Goal: Communication & Community: Answer question/provide support

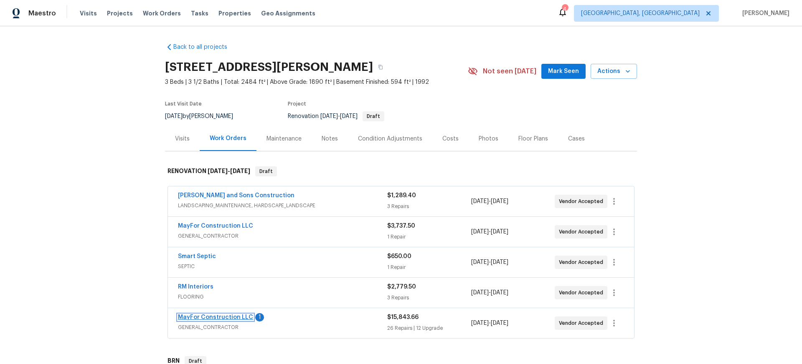
click at [208, 316] on link "MayFor Construction LLC" at bounding box center [215, 318] width 75 height 6
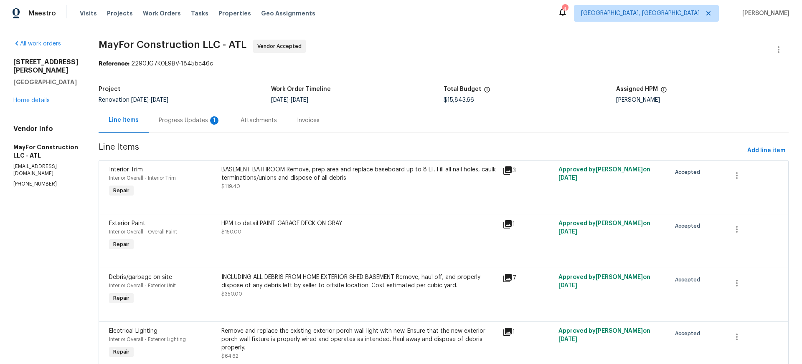
click at [193, 119] on div "Progress Updates 1" at bounding box center [190, 120] width 62 height 8
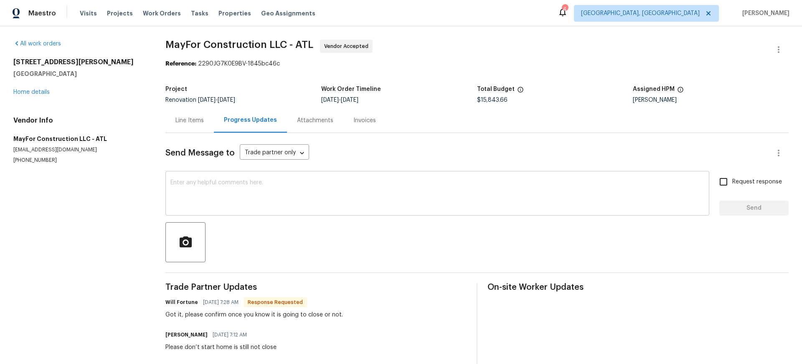
click at [190, 179] on div "x ​" at bounding box center [437, 194] width 544 height 43
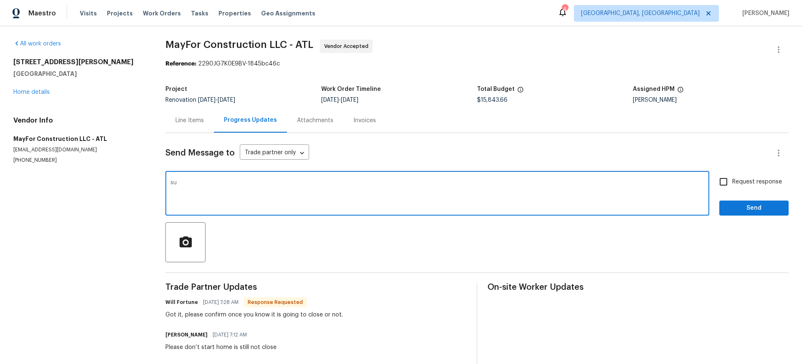
type textarea "s"
type textarea "Sure i will let you know"
click at [724, 182] on input "Request response" at bounding box center [723, 182] width 18 height 18
checkbox input "true"
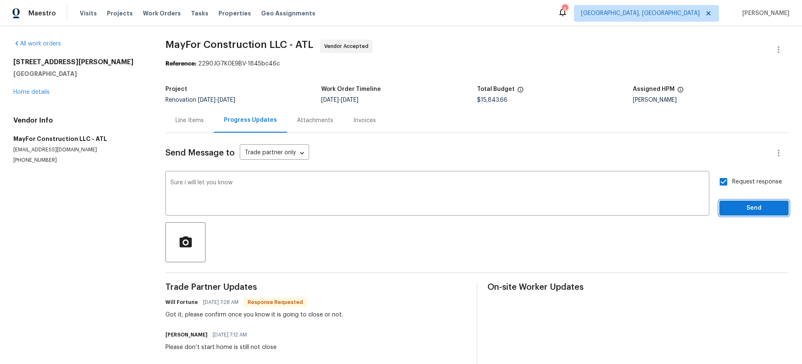
click at [744, 210] on span "Send" at bounding box center [754, 208] width 56 height 10
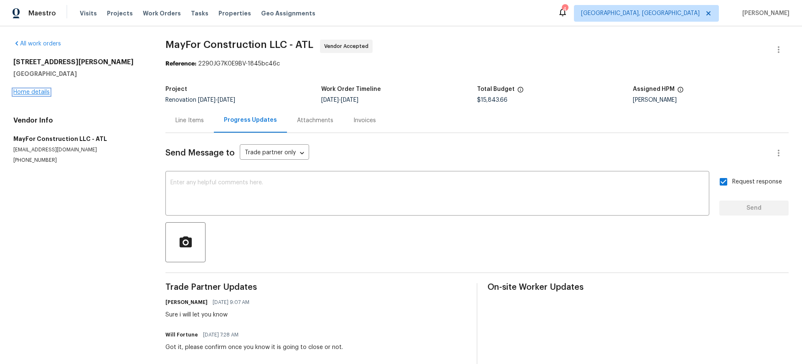
click at [35, 92] on link "Home details" at bounding box center [31, 92] width 36 height 6
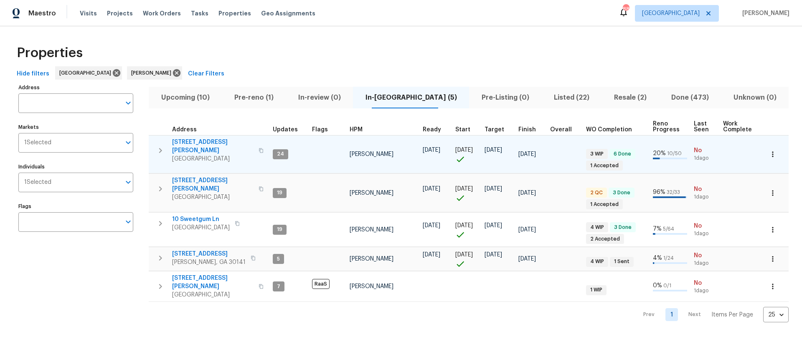
click at [194, 142] on span "[STREET_ADDRESS][PERSON_NAME]" at bounding box center [212, 146] width 81 height 17
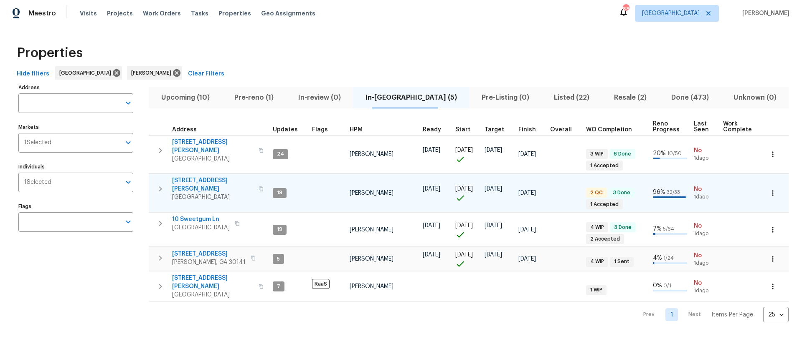
click at [194, 177] on span "61 Jeanette St" at bounding box center [212, 185] width 81 height 17
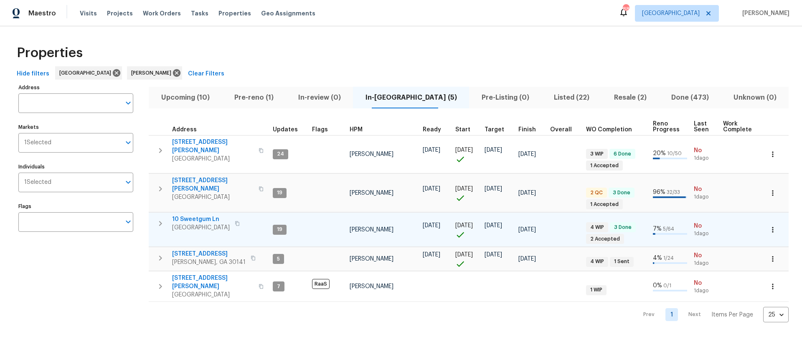
click at [195, 215] on span "10 Sweetgum Ln" at bounding box center [201, 219] width 58 height 8
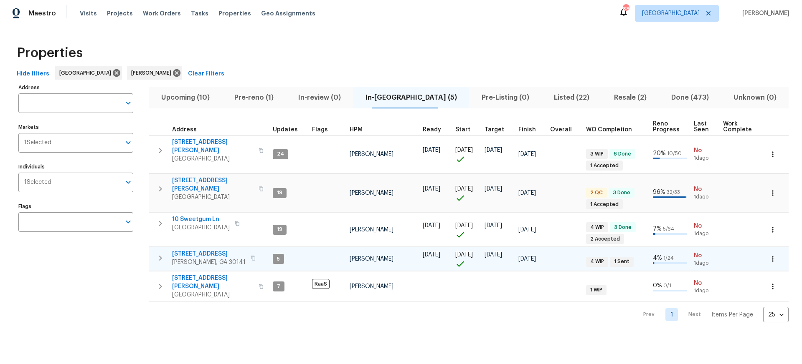
click at [198, 250] on span "386 Hill Crest Cir" at bounding box center [208, 254] width 73 height 8
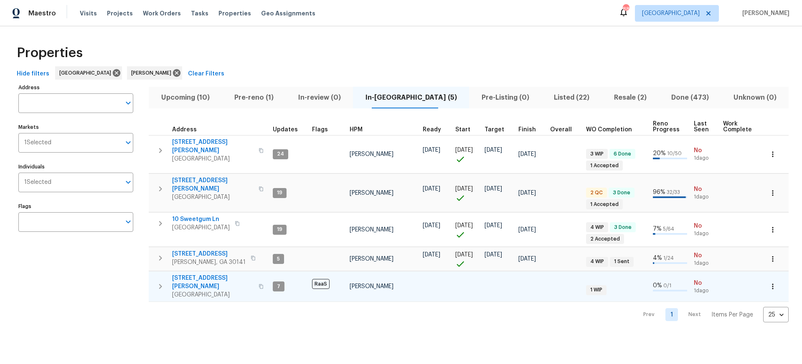
click at [191, 274] on span "[STREET_ADDRESS][PERSON_NAME]" at bounding box center [212, 282] width 81 height 17
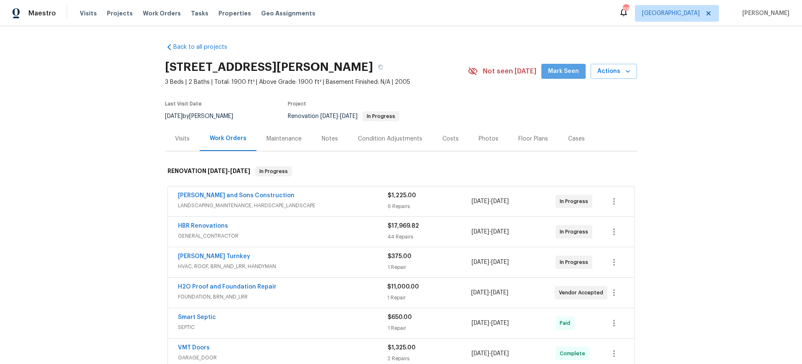
click at [564, 71] on span "Mark Seen" at bounding box center [563, 71] width 31 height 10
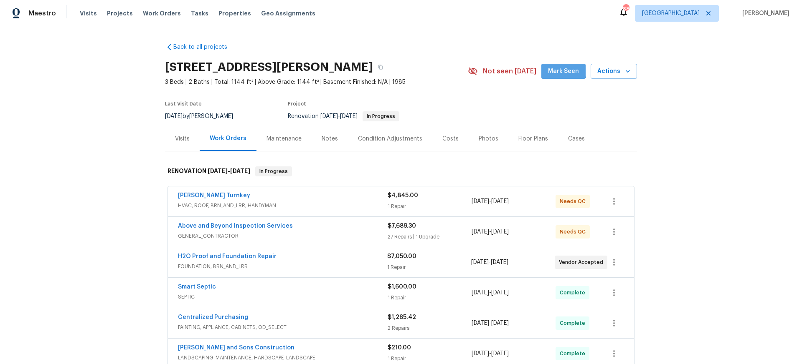
click at [564, 70] on span "Mark Seen" at bounding box center [563, 71] width 31 height 10
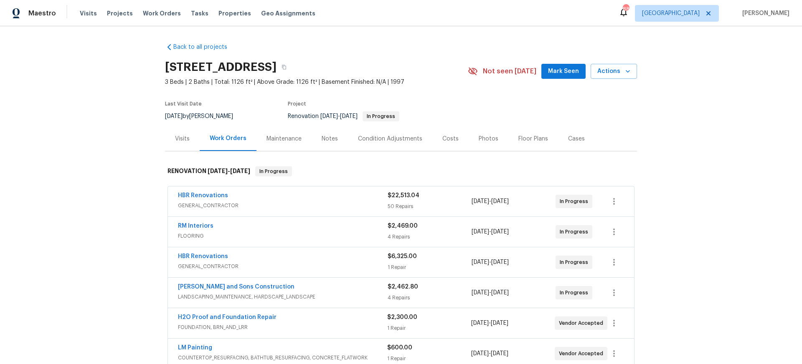
click at [568, 69] on span "Mark Seen" at bounding box center [563, 71] width 31 height 10
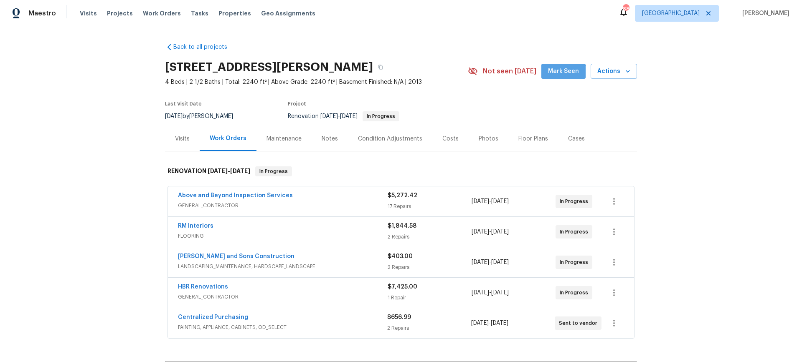
click at [563, 74] on span "Mark Seen" at bounding box center [563, 71] width 31 height 10
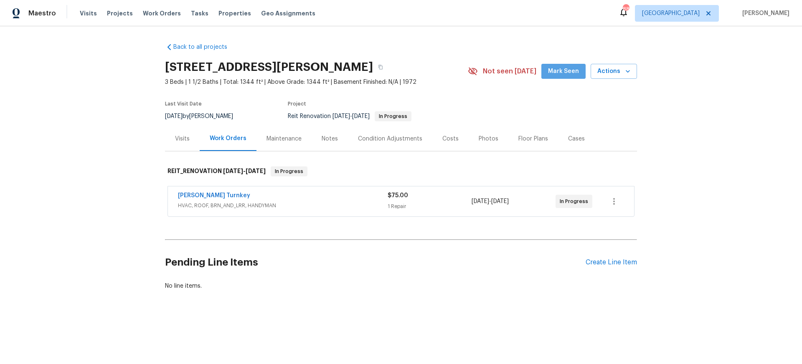
click at [566, 72] on span "Mark Seen" at bounding box center [563, 71] width 31 height 10
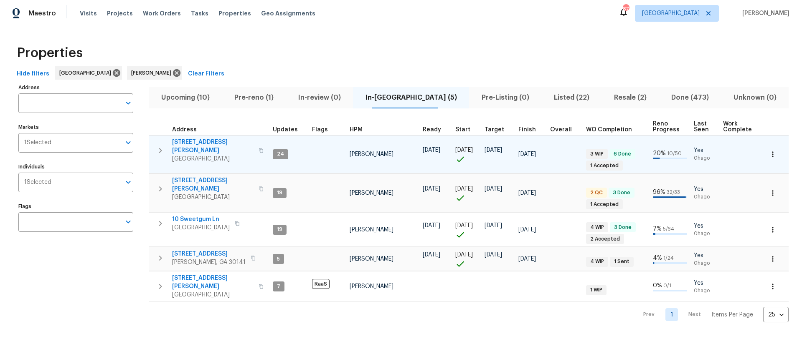
click at [214, 142] on span "306 Cooper Creek Dr" at bounding box center [212, 146] width 81 height 17
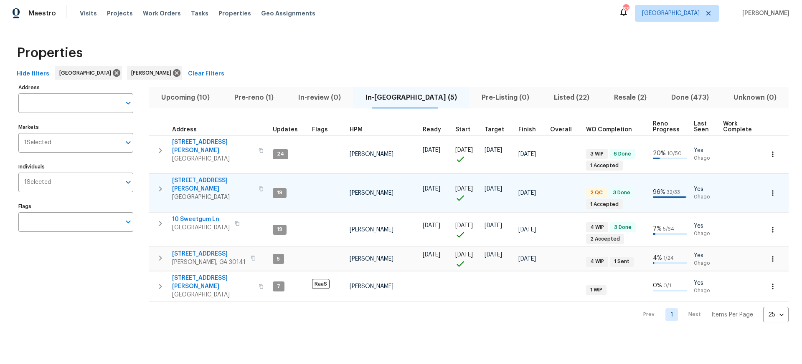
click at [190, 177] on span "61 Jeanette St" at bounding box center [212, 185] width 81 height 17
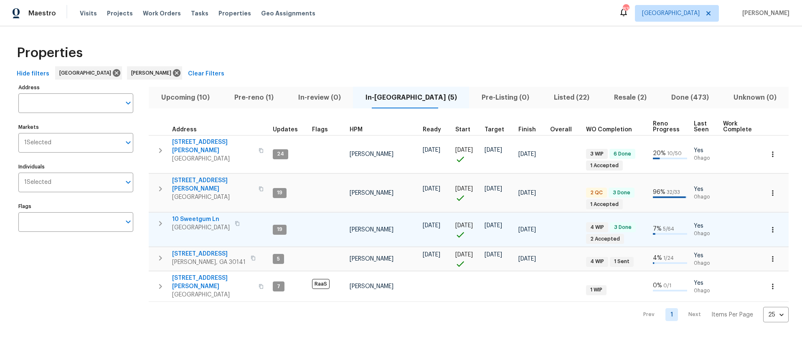
scroll to position [0, 3]
click at [194, 215] on span "10 Sweetgum Ln" at bounding box center [201, 219] width 58 height 8
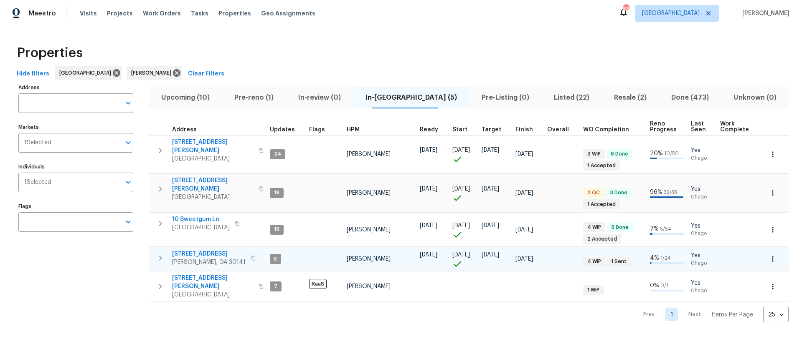
click at [200, 250] on span "386 Hill Crest Cir" at bounding box center [208, 254] width 73 height 8
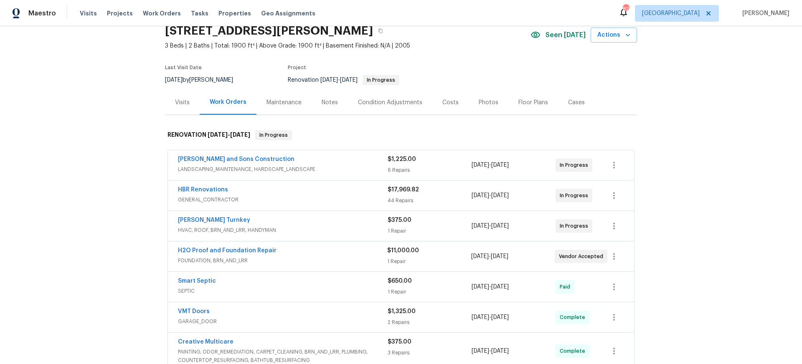
scroll to position [35, 0]
click at [210, 190] on link "HBR Renovations" at bounding box center [203, 191] width 50 height 6
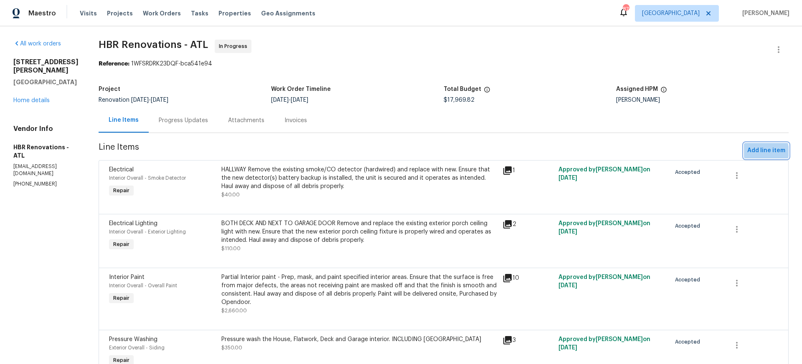
click at [761, 152] on span "Add line item" at bounding box center [766, 151] width 38 height 10
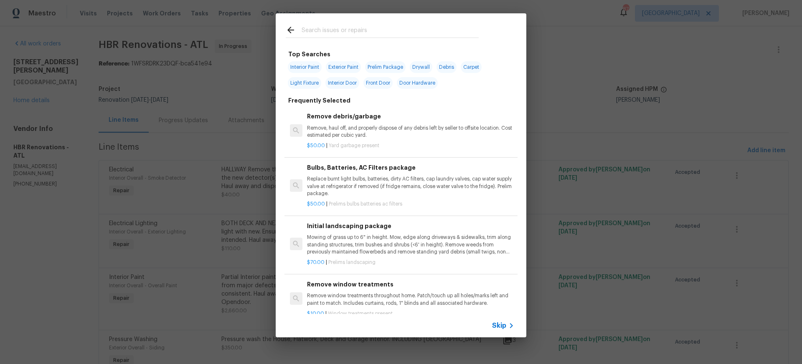
click at [512, 326] on icon at bounding box center [511, 326] width 3 height 5
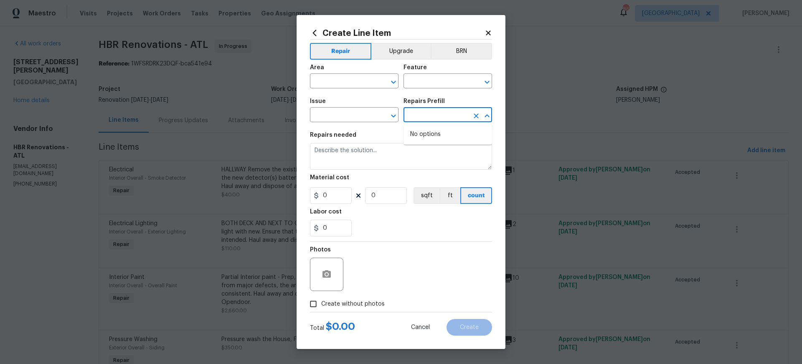
click at [465, 114] on input "text" at bounding box center [435, 115] width 65 height 13
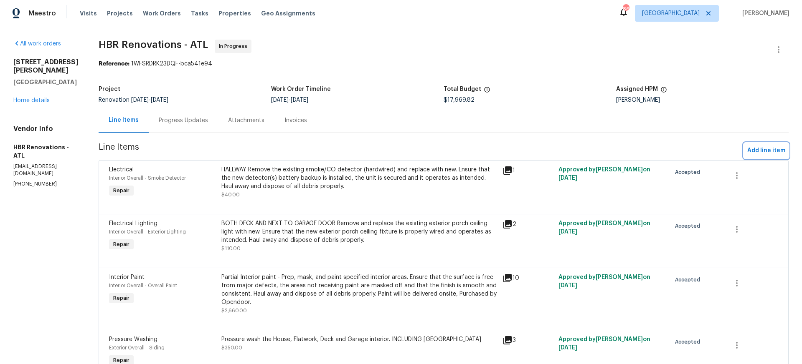
click at [769, 149] on span "Add line item" at bounding box center [766, 151] width 38 height 10
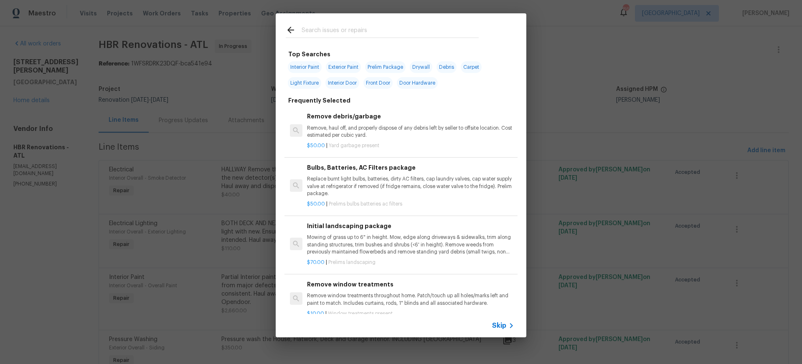
click at [506, 326] on icon at bounding box center [511, 326] width 10 height 10
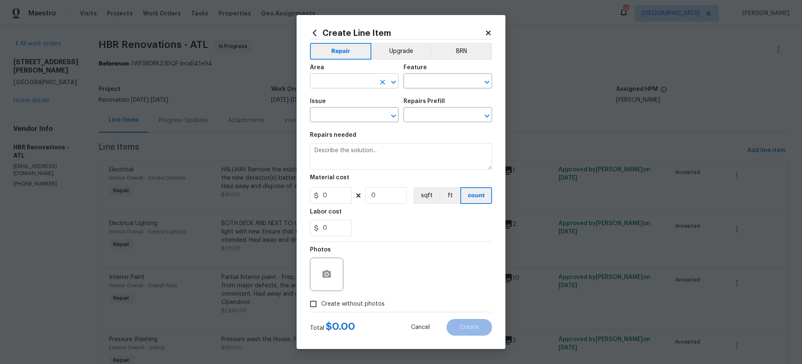
click at [343, 81] on input "text" at bounding box center [342, 82] width 65 height 13
click at [357, 113] on li "Interior Overall" at bounding box center [354, 114] width 88 height 14
type input "Interior Overall"
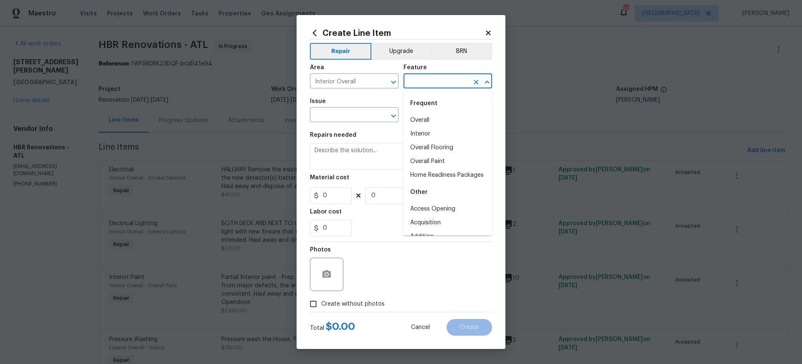
click at [422, 83] on input "text" at bounding box center [435, 82] width 65 height 13
click at [428, 174] on li "Plumbing" at bounding box center [447, 176] width 88 height 14
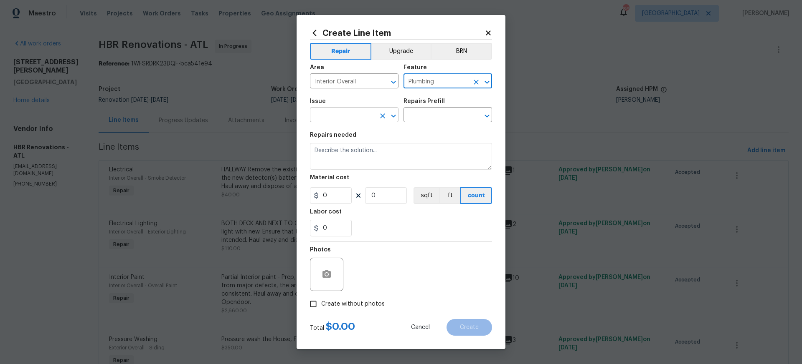
type input "Plumbing"
click at [369, 116] on input "text" at bounding box center [342, 115] width 65 height 13
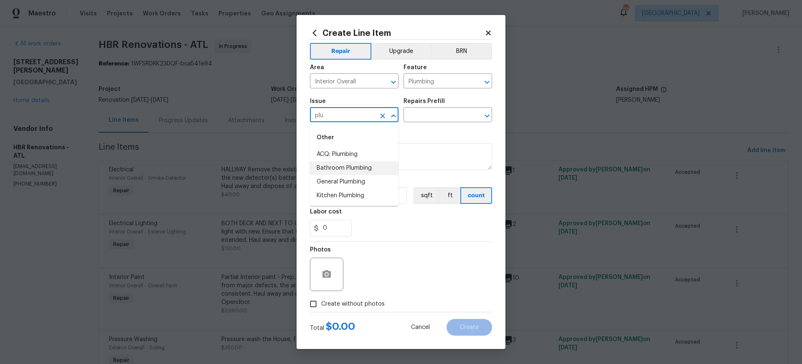
click at [336, 167] on li "Bathroom Plumbing" at bounding box center [354, 169] width 88 height 14
type input "Bathroom Plumbing"
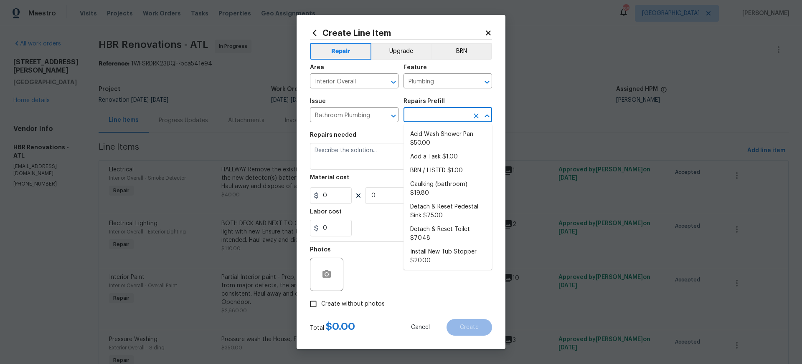
click at [423, 117] on input "text" at bounding box center [435, 115] width 65 height 13
drag, startPoint x: 407, startPoint y: 153, endPoint x: 436, endPoint y: 154, distance: 28.8
click at [436, 154] on li "Add a Task $1.00" at bounding box center [447, 157] width 88 height 14
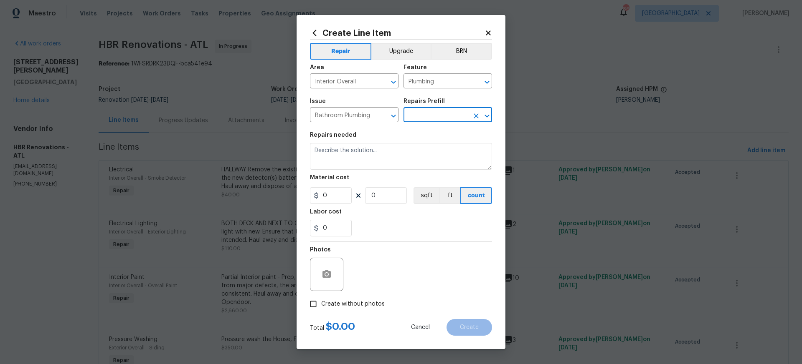
type input "Add a Task $1.00"
type textarea "HPM to detail"
type input "1"
drag, startPoint x: 408, startPoint y: 114, endPoint x: 461, endPoint y: 116, distance: 53.0
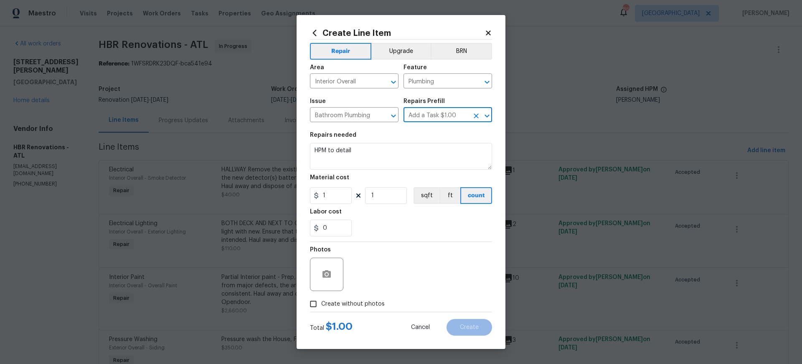
click at [461, 116] on input "Add a Task $1.00" at bounding box center [435, 115] width 65 height 13
click at [489, 32] on icon at bounding box center [488, 33] width 8 height 8
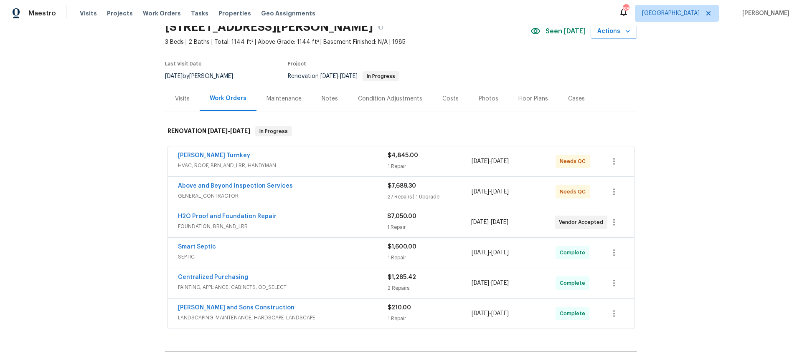
scroll to position [42, 0]
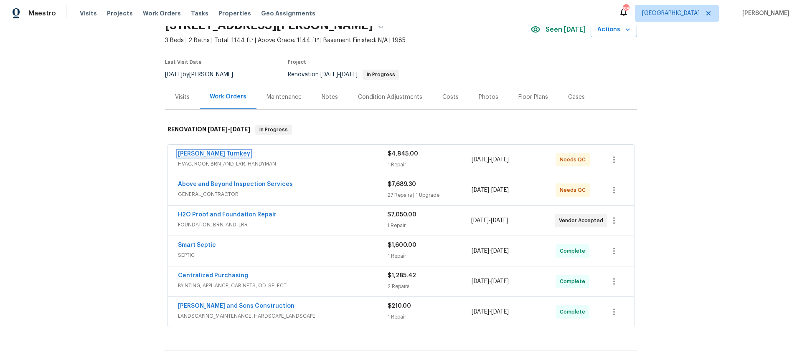
click at [194, 153] on link "[PERSON_NAME] Turnkey" at bounding box center [214, 154] width 72 height 6
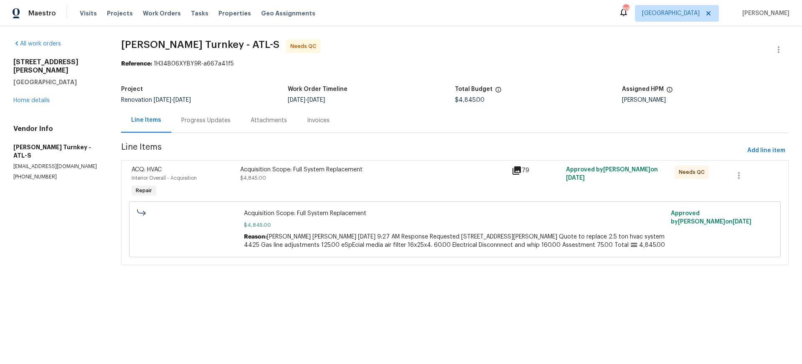
click at [207, 120] on div "Progress Updates" at bounding box center [205, 120] width 49 height 8
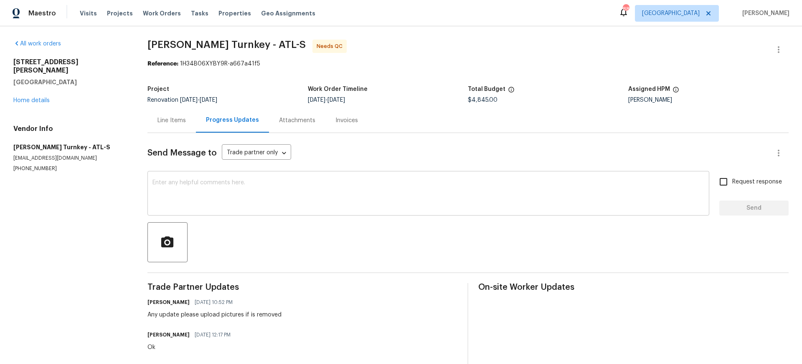
click at [170, 182] on textarea at bounding box center [427, 194] width 551 height 29
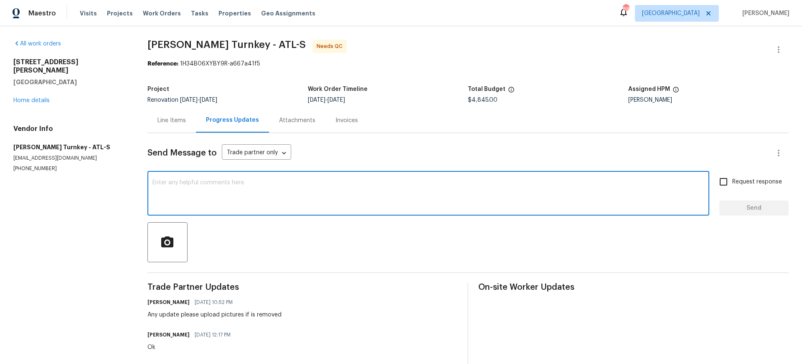
scroll to position [2, 0]
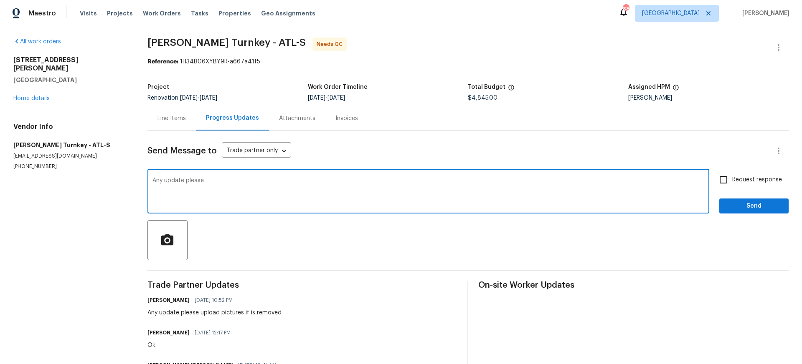
type textarea "Any update please"
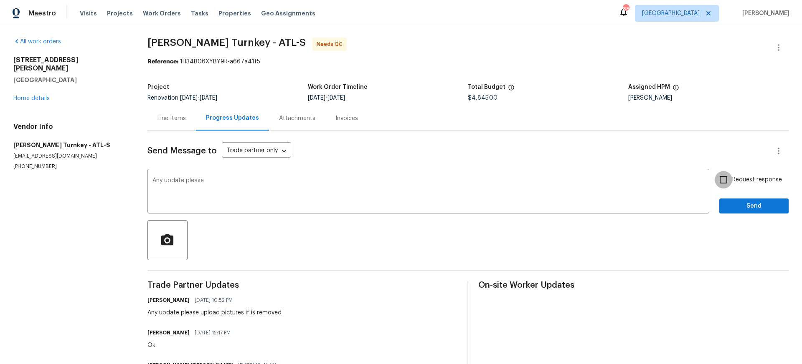
click at [723, 179] on input "Request response" at bounding box center [723, 180] width 18 height 18
checkbox input "true"
click at [755, 205] on span "Send" at bounding box center [754, 206] width 56 height 10
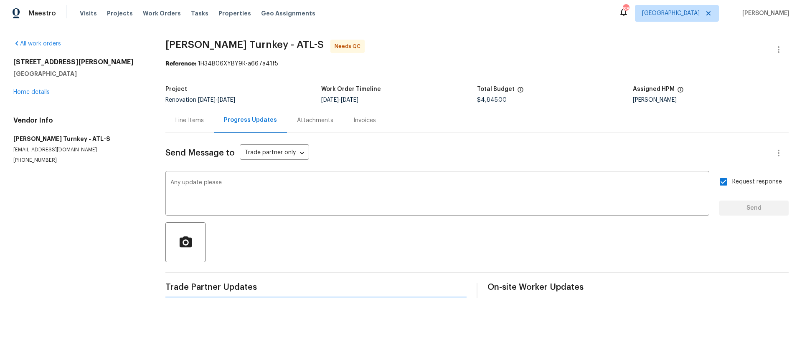
scroll to position [0, 0]
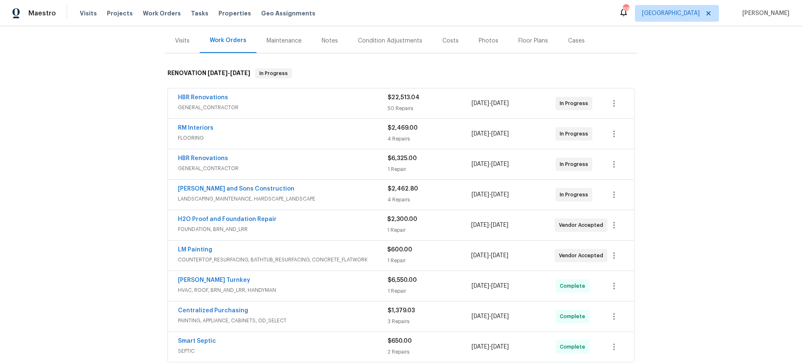
scroll to position [112, 0]
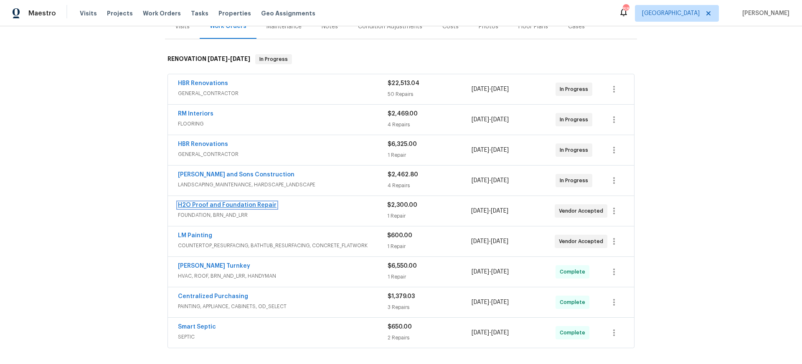
click at [238, 205] on link "H2O Proof and Foundation Repair" at bounding box center [227, 205] width 99 height 6
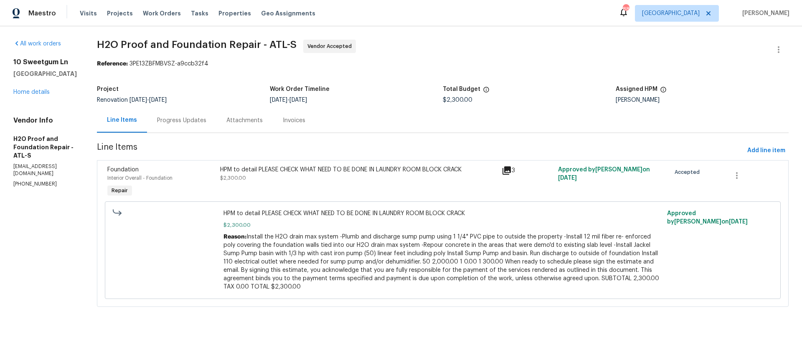
click at [157, 117] on div "Progress Updates" at bounding box center [181, 120] width 49 height 8
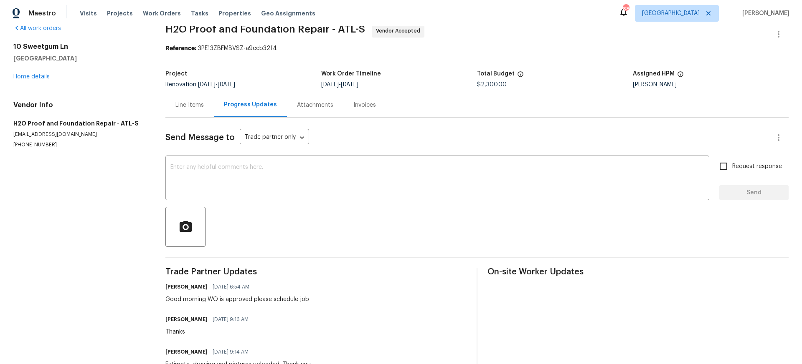
scroll to position [16, 0]
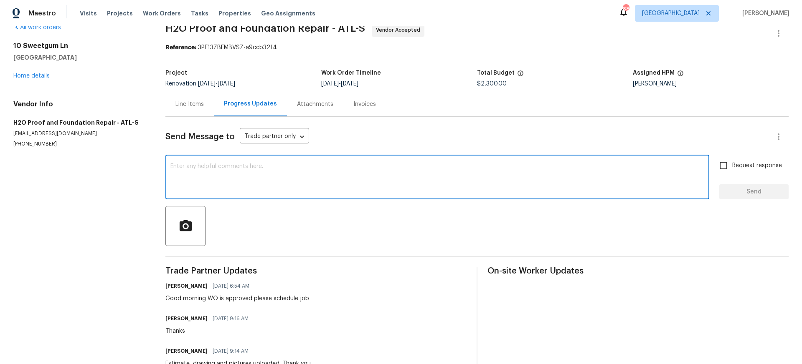
click at [191, 165] on textarea at bounding box center [437, 178] width 534 height 29
type textarea "Do you have schedule date"
click at [724, 165] on input "Request response" at bounding box center [723, 166] width 18 height 18
checkbox input "true"
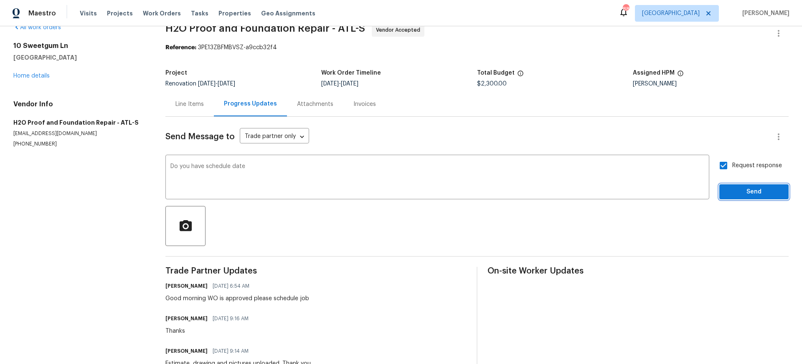
click at [747, 190] on span "Send" at bounding box center [754, 192] width 56 height 10
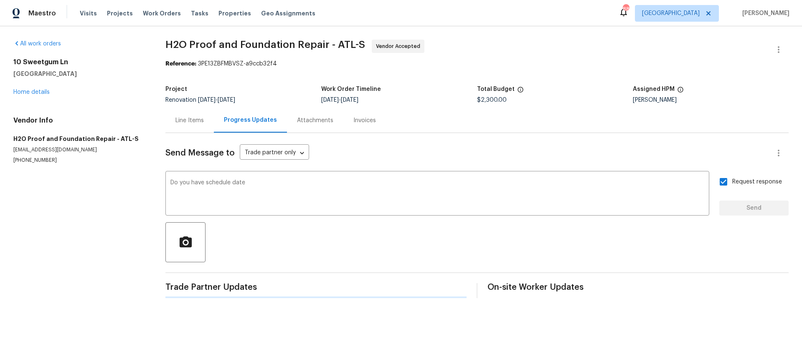
scroll to position [0, 0]
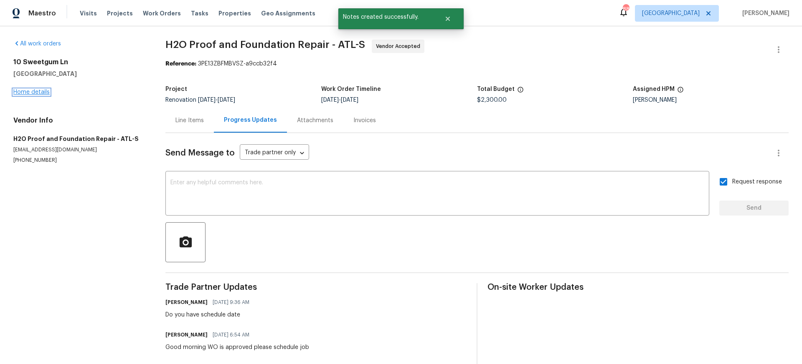
click at [30, 92] on link "Home details" at bounding box center [31, 92] width 36 height 6
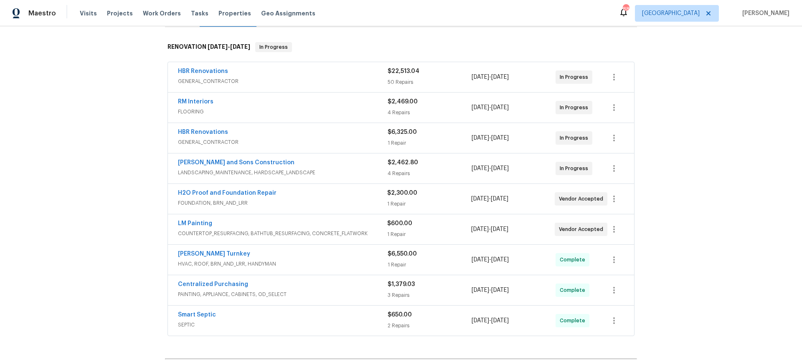
scroll to position [130, 0]
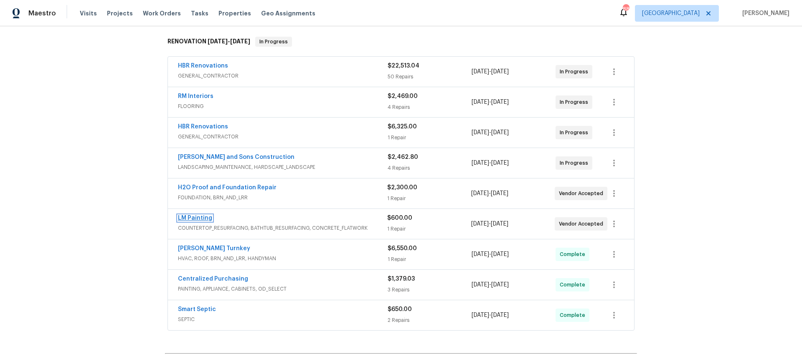
click at [200, 219] on link "LM Painting" at bounding box center [195, 218] width 34 height 6
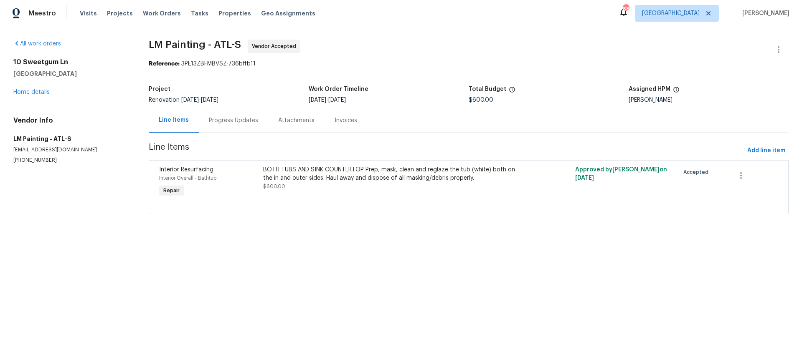
click at [237, 121] on div "Progress Updates" at bounding box center [233, 120] width 49 height 8
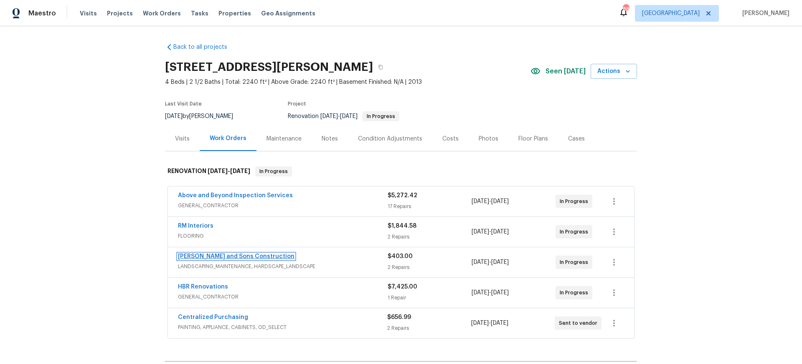
click at [223, 257] on link "[PERSON_NAME] and Sons Construction" at bounding box center [236, 257] width 116 height 6
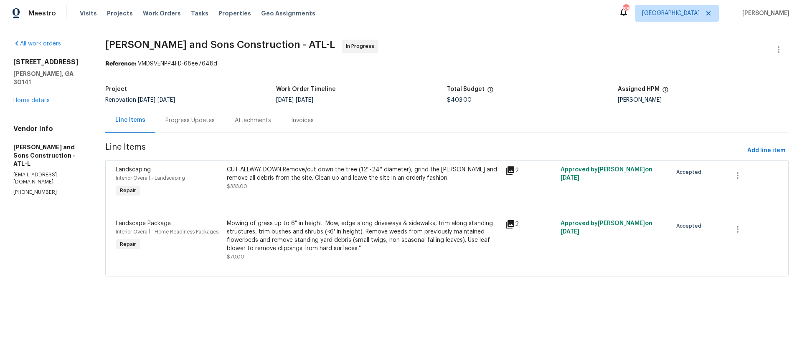
click at [194, 119] on div "Progress Updates" at bounding box center [189, 120] width 49 height 8
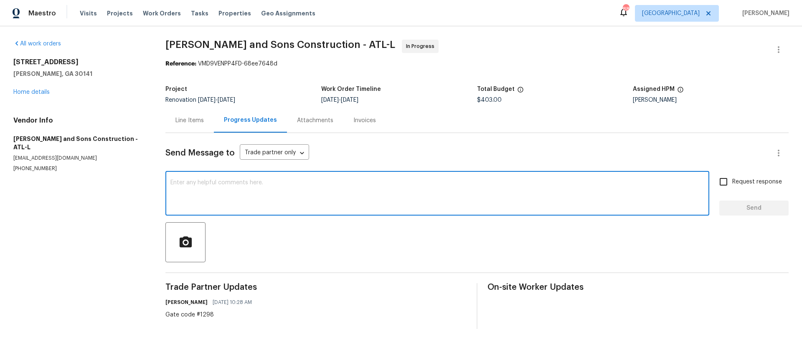
click at [175, 182] on textarea at bounding box center [437, 194] width 534 height 29
type textarea "Please don't cut tree until i got approval"
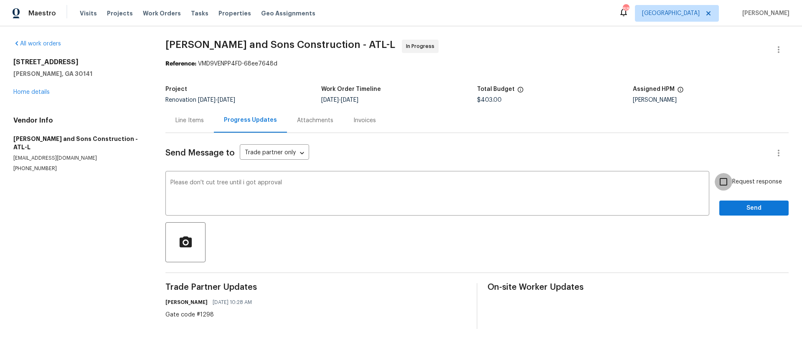
click at [725, 182] on input "Request response" at bounding box center [723, 182] width 18 height 18
checkbox input "true"
click at [748, 208] on span "Send" at bounding box center [754, 208] width 56 height 10
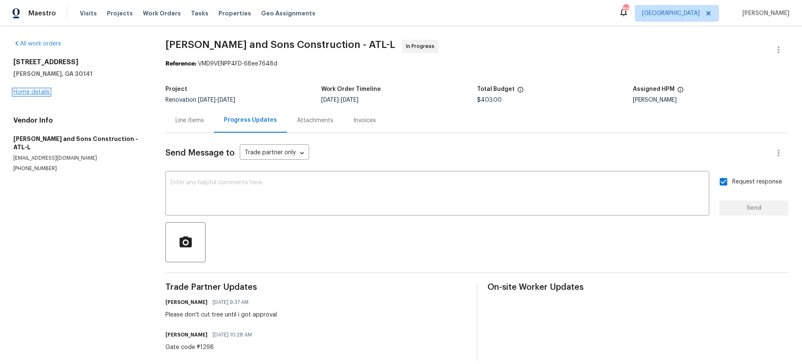
click at [44, 91] on link "Home details" at bounding box center [31, 92] width 36 height 6
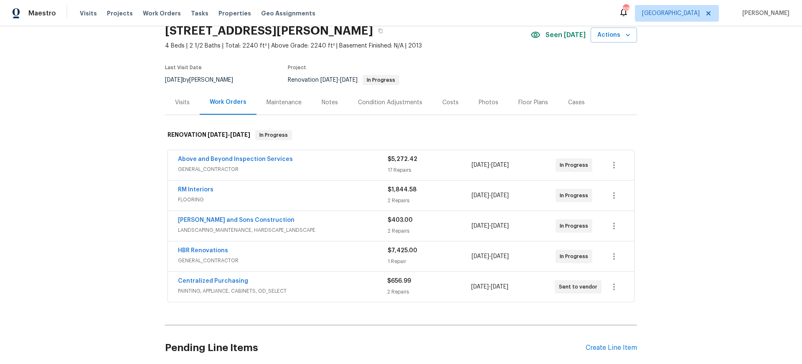
scroll to position [37, 0]
click at [448, 101] on div "Costs" at bounding box center [450, 102] width 16 height 8
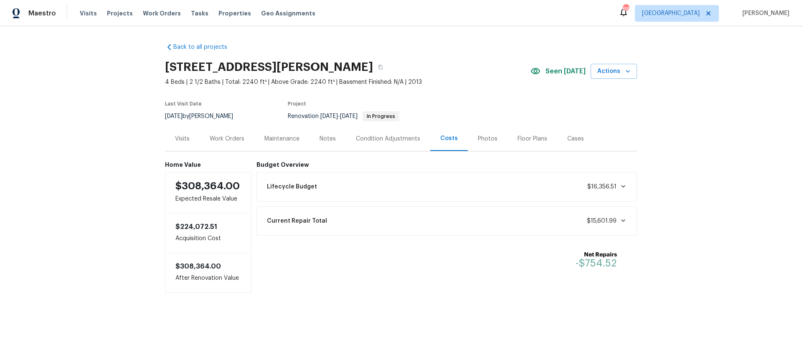
click at [220, 137] on div "Work Orders" at bounding box center [227, 139] width 35 height 8
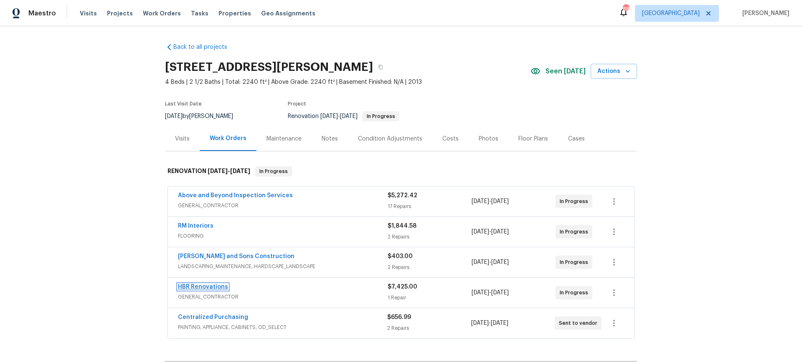
click at [197, 287] on link "HBR Renovations" at bounding box center [203, 287] width 50 height 6
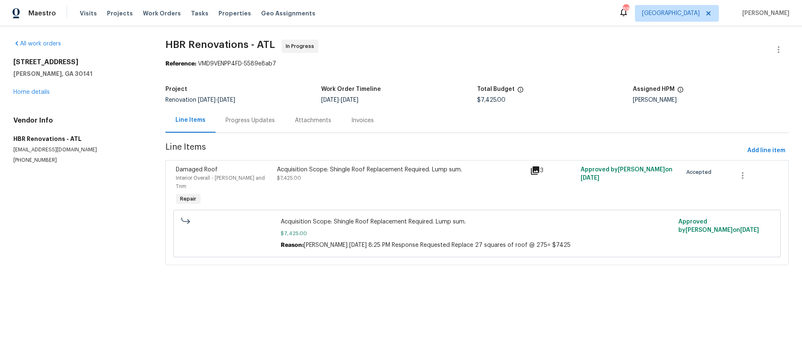
click at [248, 119] on div "Progress Updates" at bounding box center [249, 120] width 49 height 8
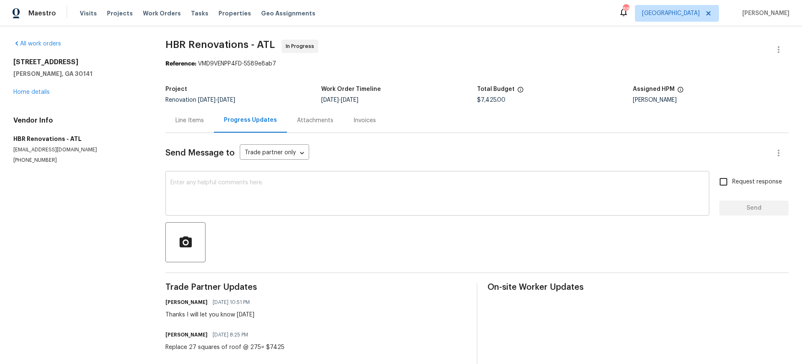
click at [249, 181] on textarea at bounding box center [437, 194] width 534 height 29
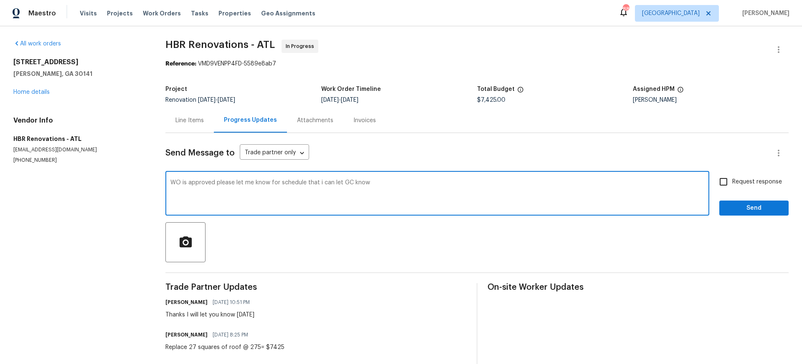
type textarea "WO is approved please let me know for schedule that i can let GC know"
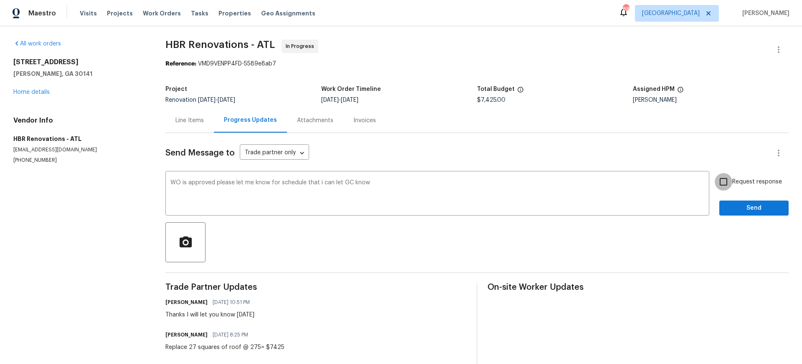
click at [723, 180] on input "Request response" at bounding box center [723, 182] width 18 height 18
checkbox input "true"
click at [754, 205] on span "Send" at bounding box center [754, 208] width 56 height 10
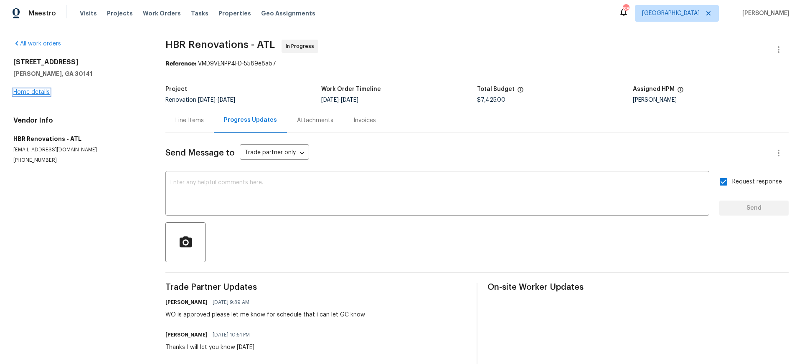
click at [38, 93] on link "Home details" at bounding box center [31, 92] width 36 height 6
